Goal: Find contact information: Find contact information

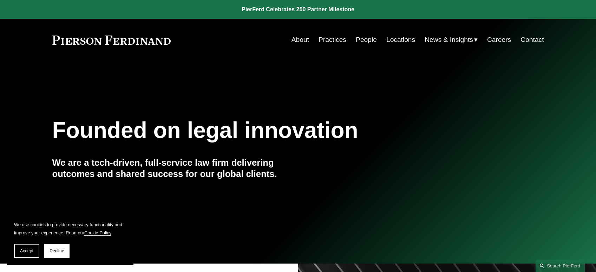
click at [530, 43] on link "Contact" at bounding box center [532, 39] width 23 height 13
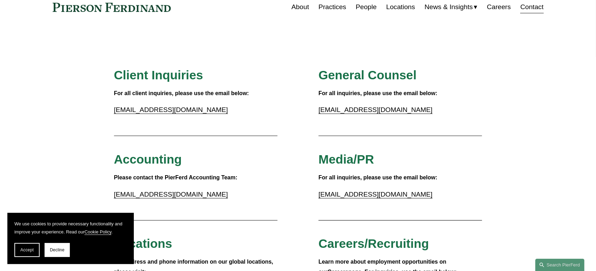
scroll to position [35, 0]
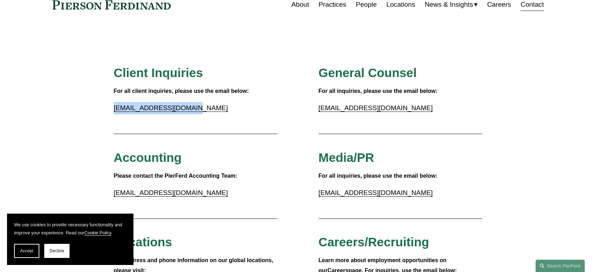
drag, startPoint x: 191, startPoint y: 106, endPoint x: 113, endPoint y: 111, distance: 77.8
copy link "[EMAIL_ADDRESS][DOMAIN_NAME]"
click at [99, 14] on div "Skip to Content About Practices People Locations" at bounding box center [298, 4] width 596 height 41
